Goal: Transaction & Acquisition: Purchase product/service

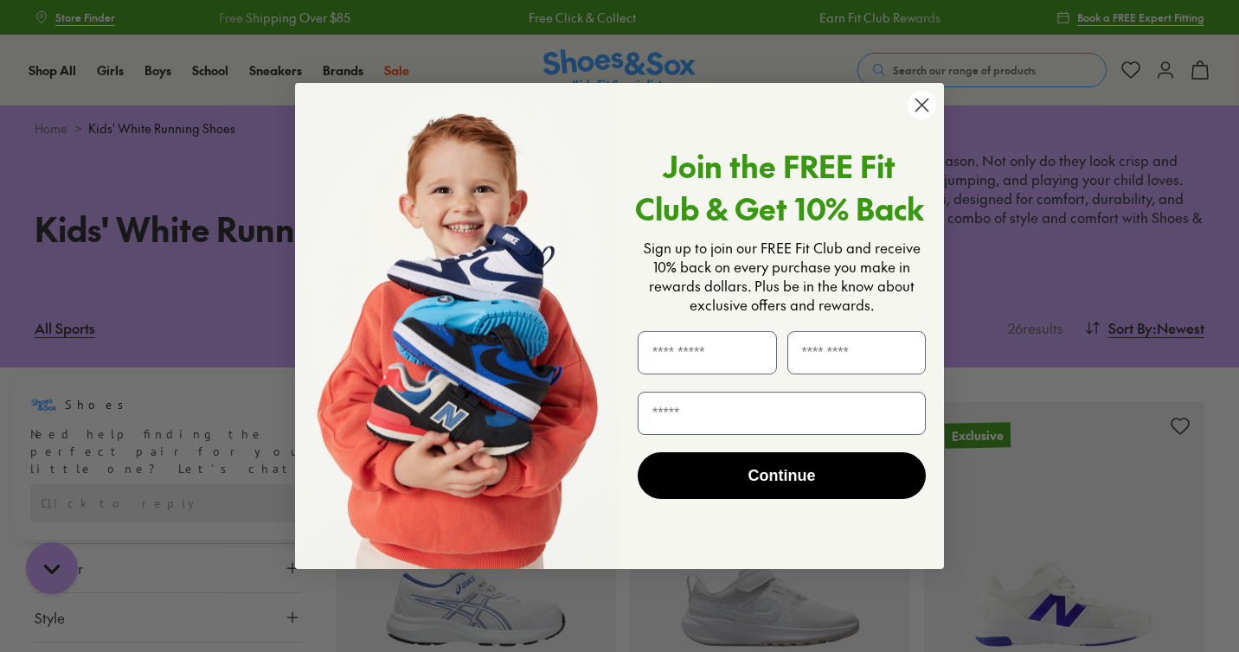
click at [916, 105] on circle "Close dialog" at bounding box center [922, 105] width 29 height 29
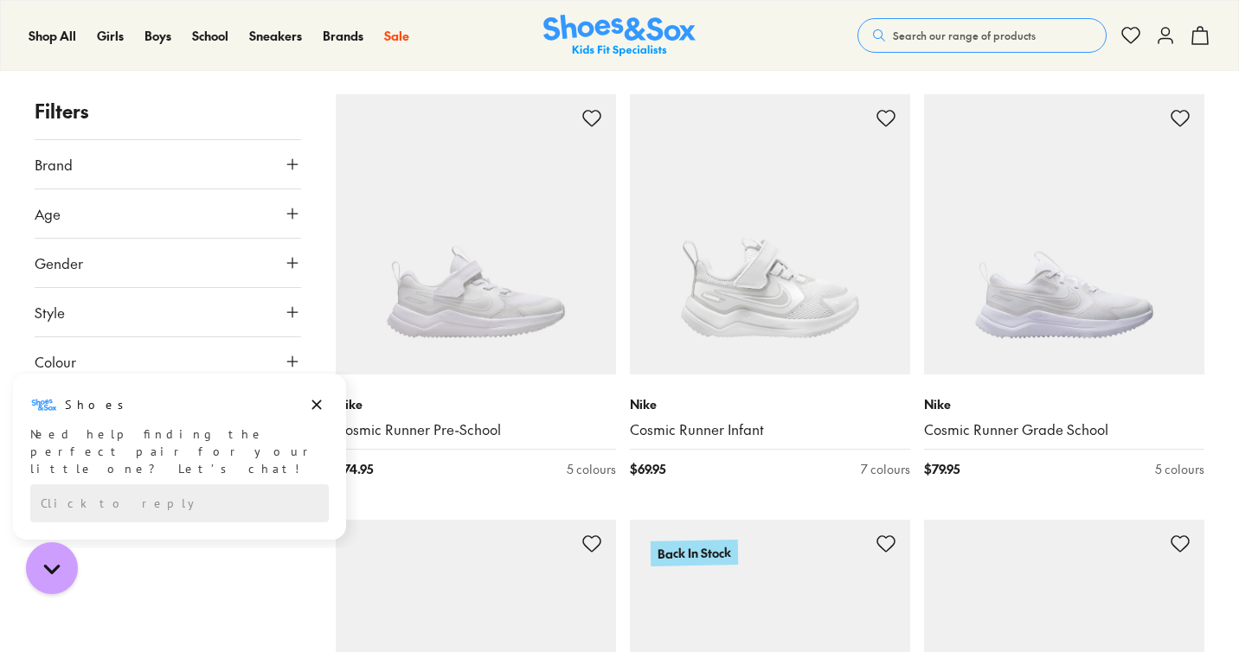
scroll to position [742, 0]
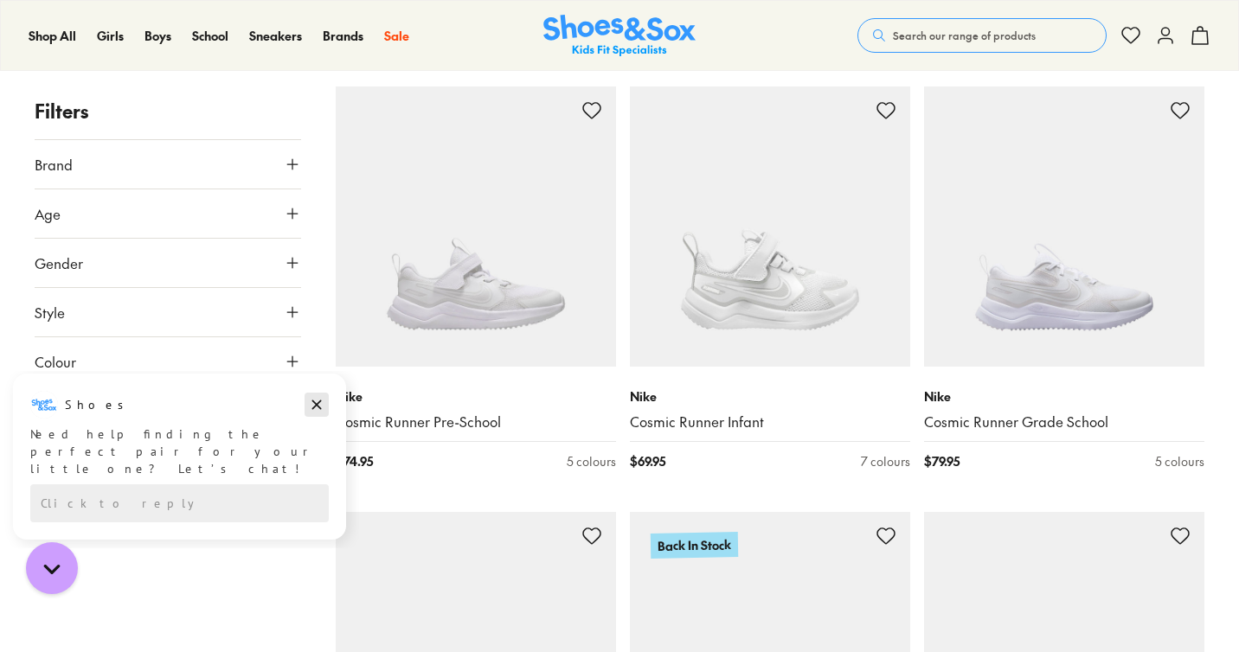
click at [318, 408] on icon "Dismiss campaign" at bounding box center [316, 405] width 17 height 21
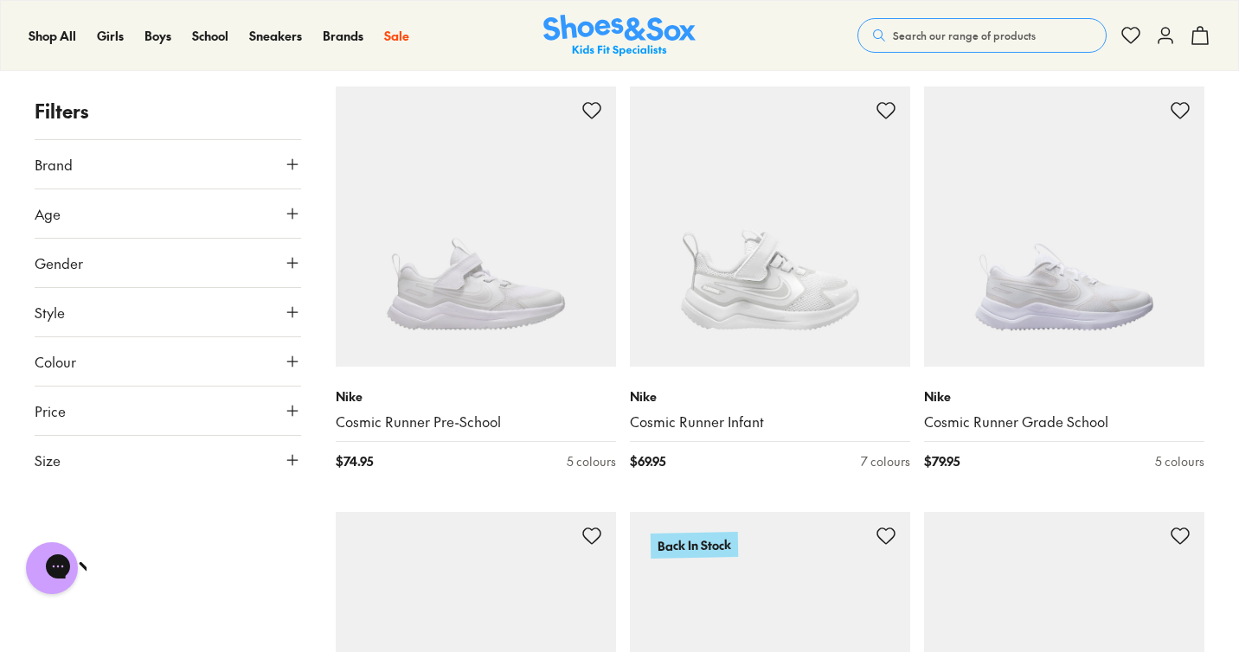
click at [293, 458] on icon at bounding box center [292, 460] width 17 height 17
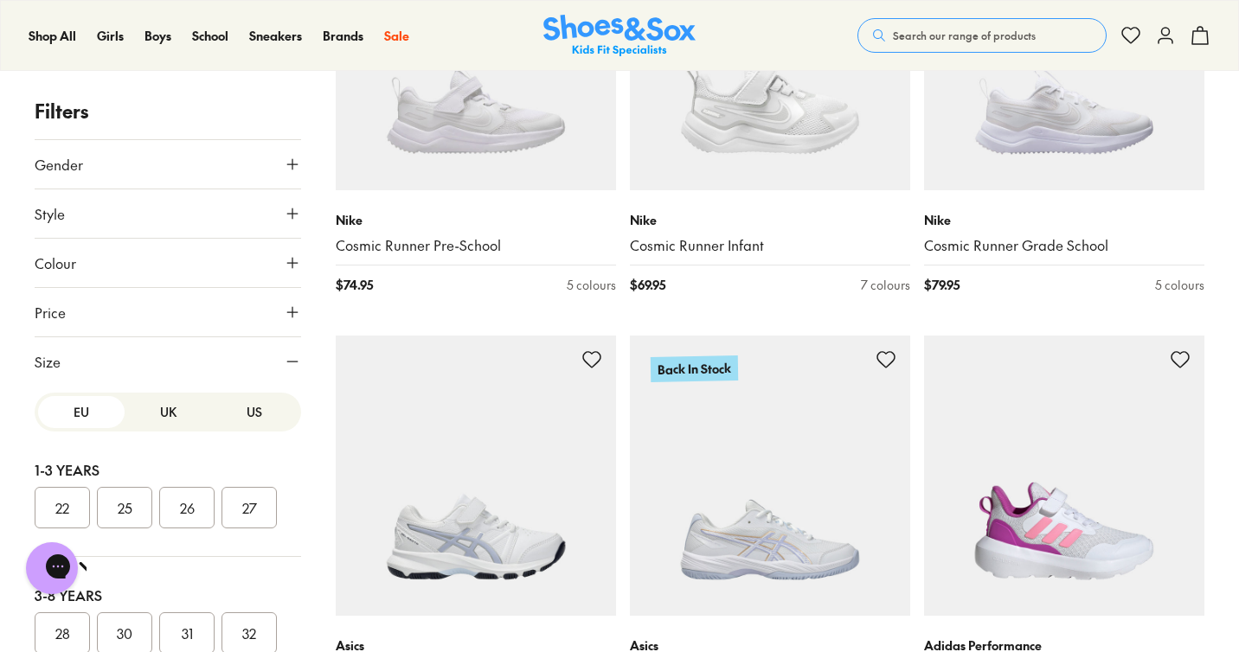
scroll to position [38, 0]
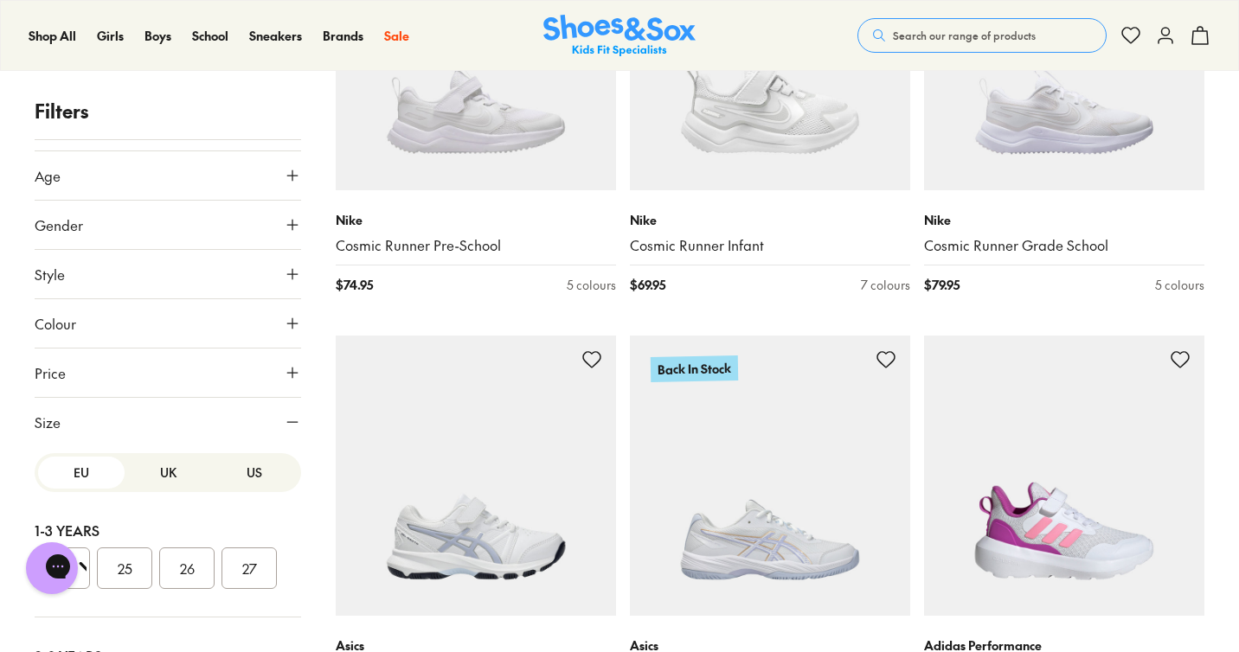
click at [243, 474] on button "US" at bounding box center [254, 473] width 87 height 32
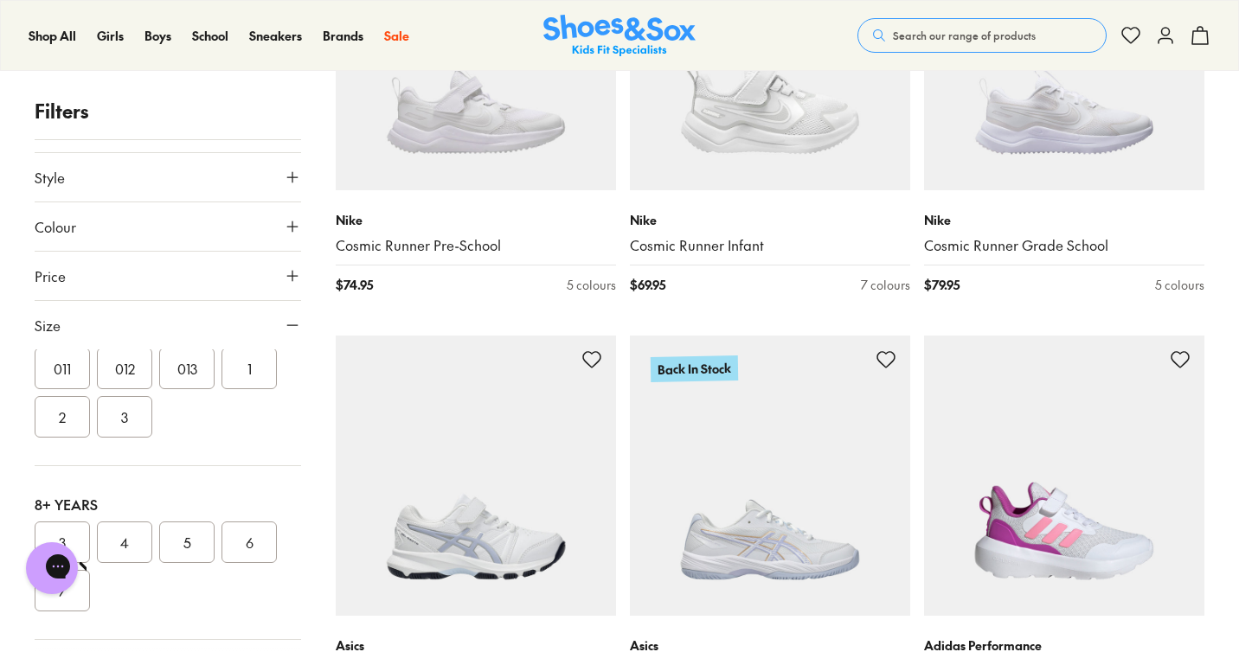
scroll to position [132, 0]
click at [190, 549] on button "5" at bounding box center [186, 545] width 55 height 42
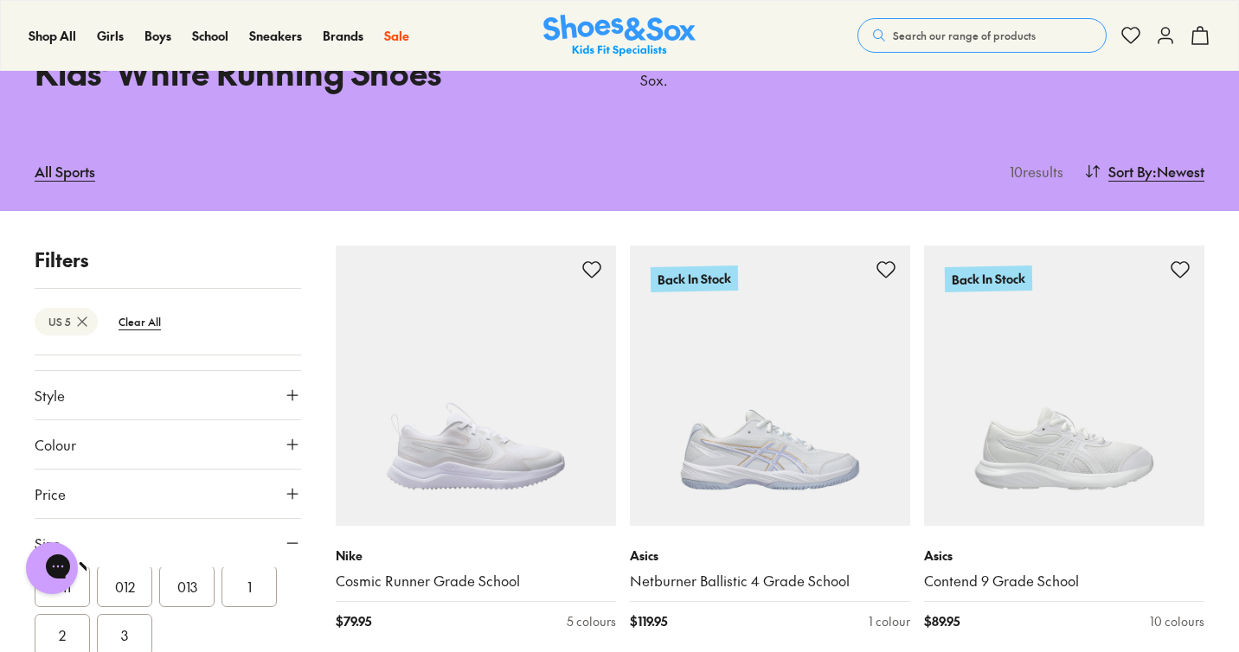
scroll to position [231, 0]
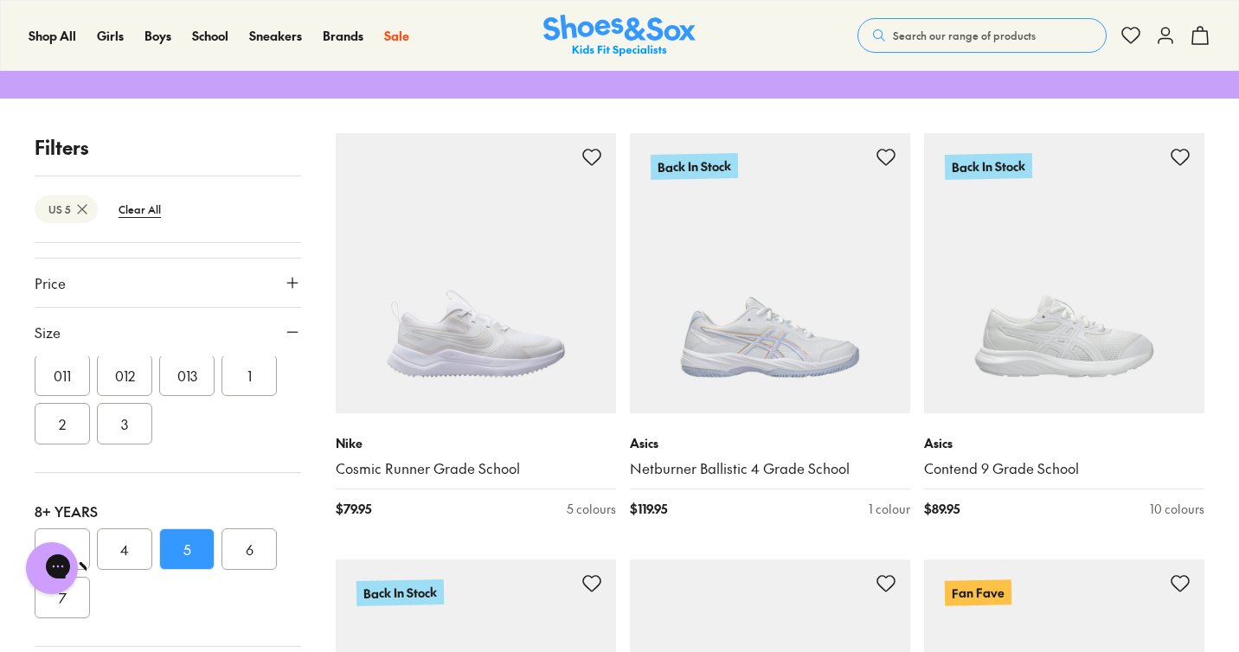
click at [258, 552] on button "6" at bounding box center [248, 550] width 55 height 42
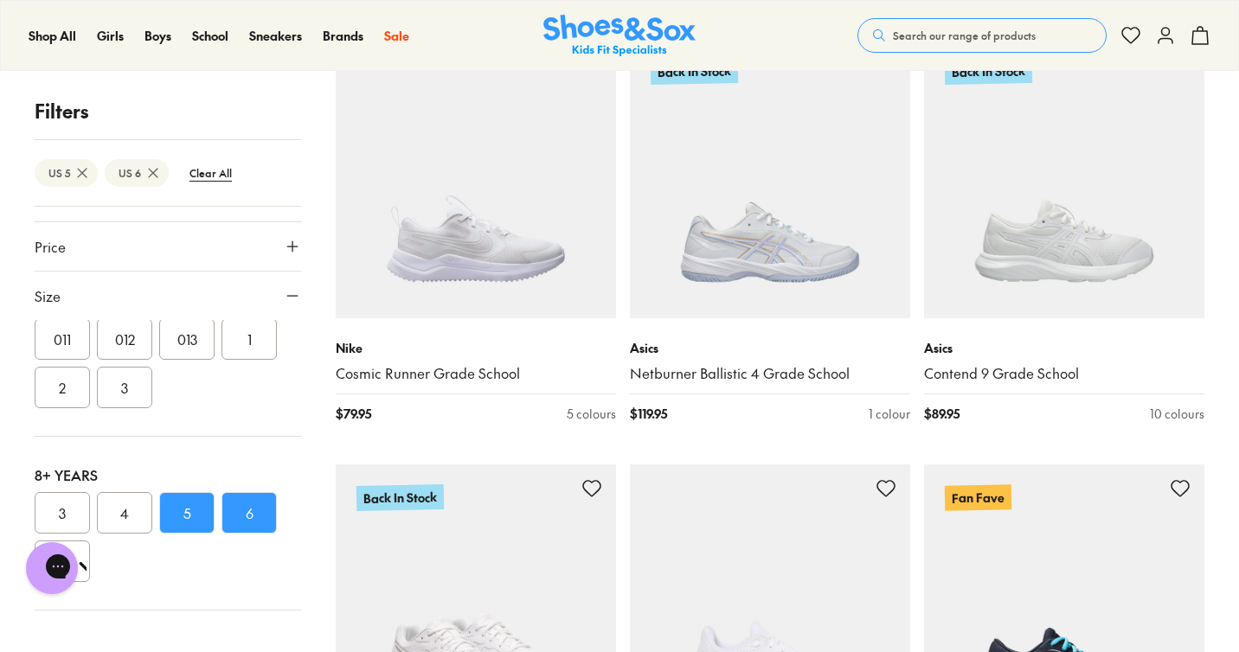
scroll to position [362, 0]
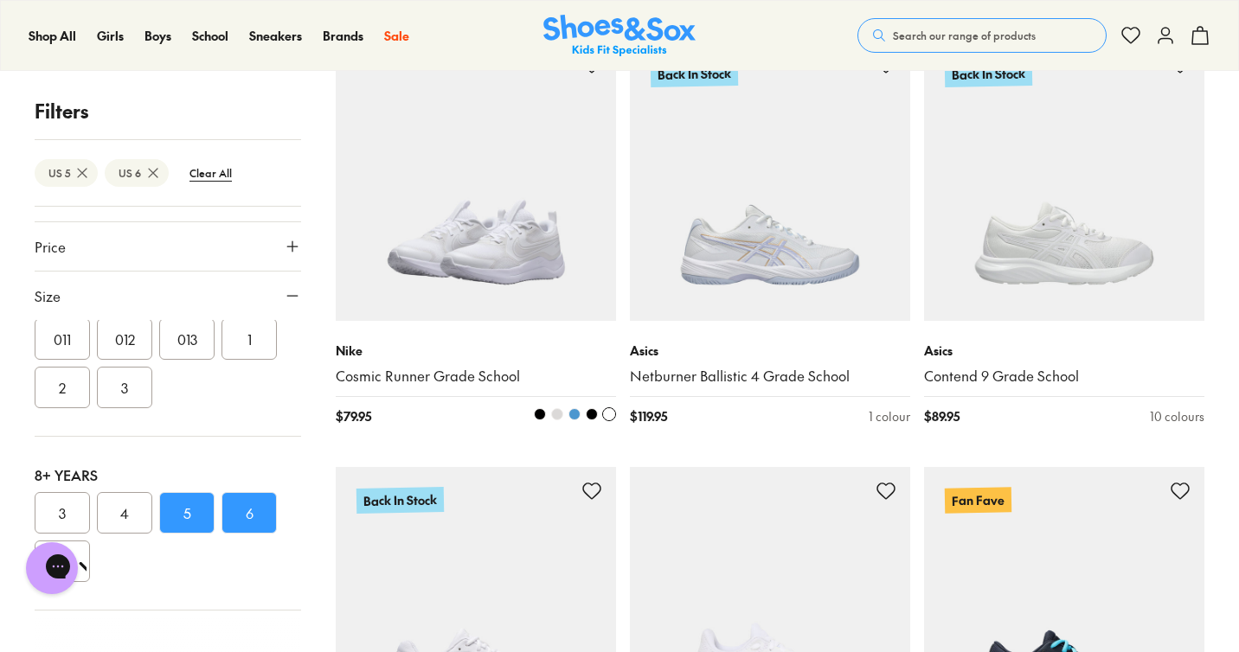
click at [473, 264] on img at bounding box center [476, 181] width 280 height 280
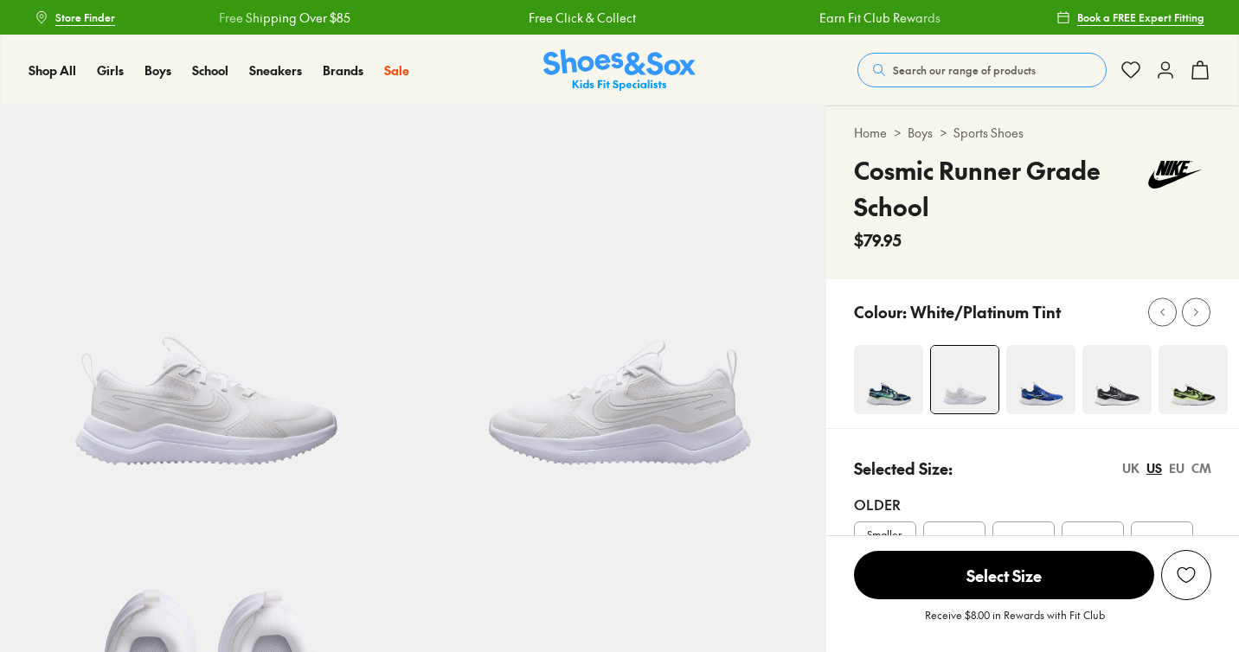
select select "*"
